Goal: Information Seeking & Learning: Learn about a topic

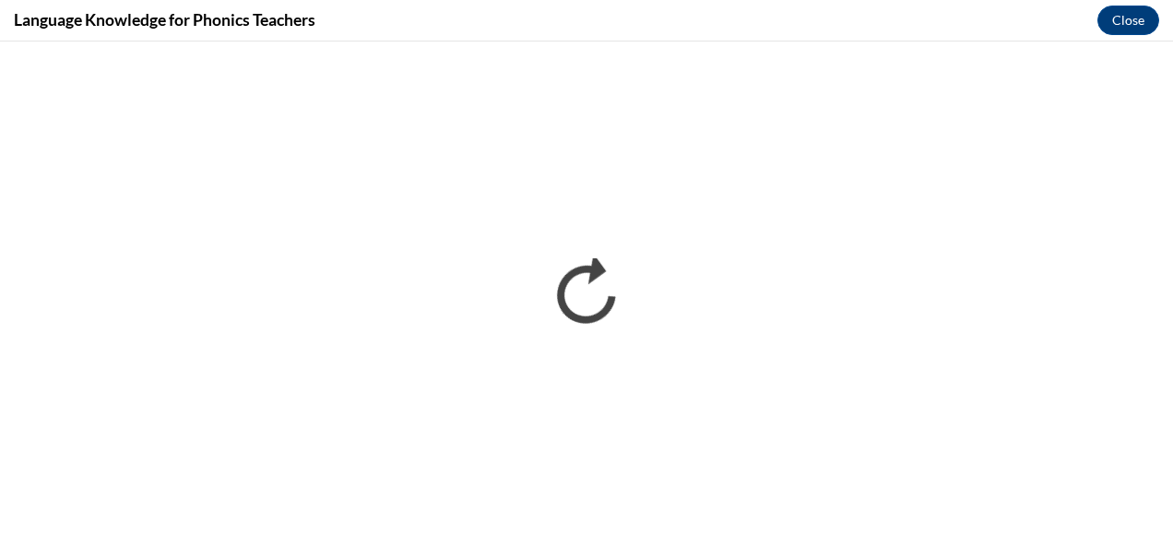
click at [352, 8] on div "Language Knowledge for Phonics Teachers Close" at bounding box center [586, 21] width 1173 height 42
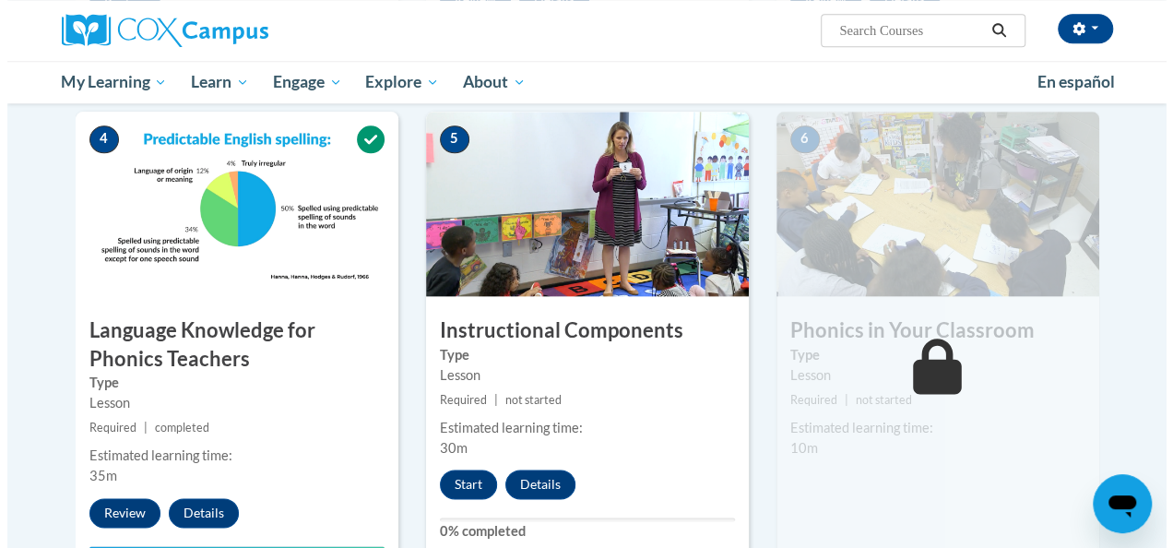
scroll to position [929, 0]
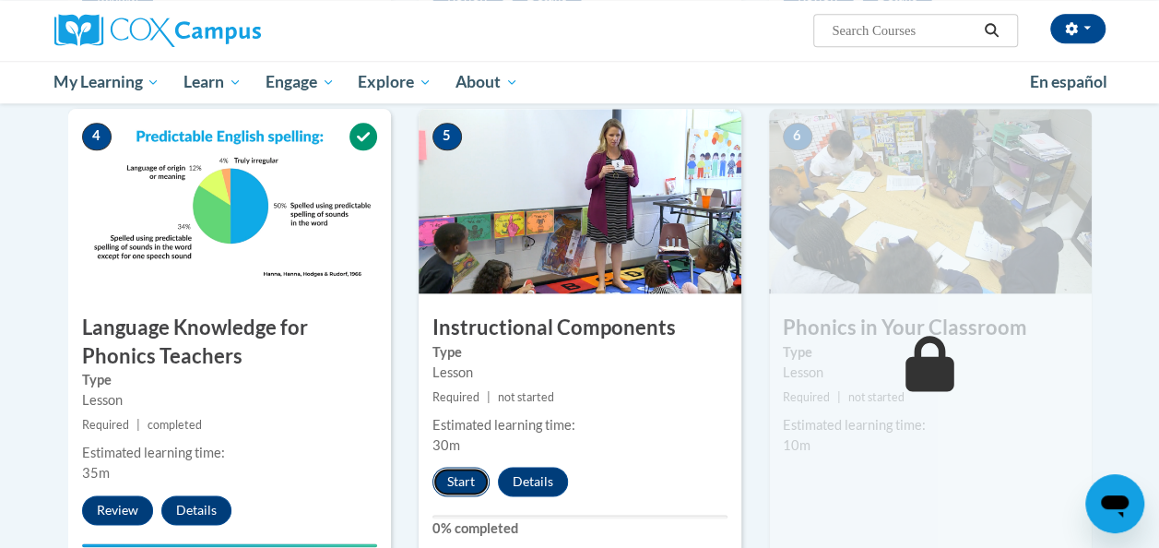
click at [460, 467] on button "Start" at bounding box center [461, 482] width 57 height 30
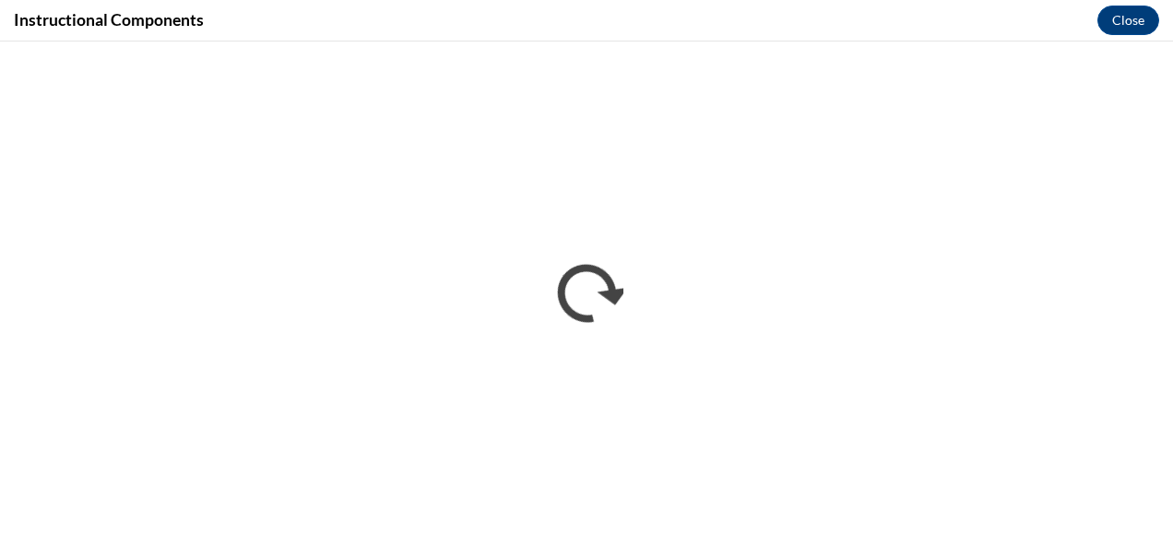
scroll to position [0, 0]
